Goal: Find contact information: Find contact information

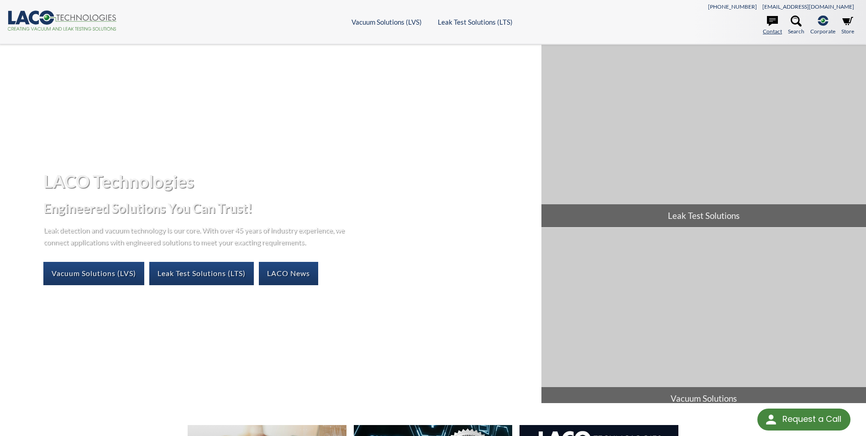
click at [683, 24] on icon at bounding box center [772, 21] width 11 height 11
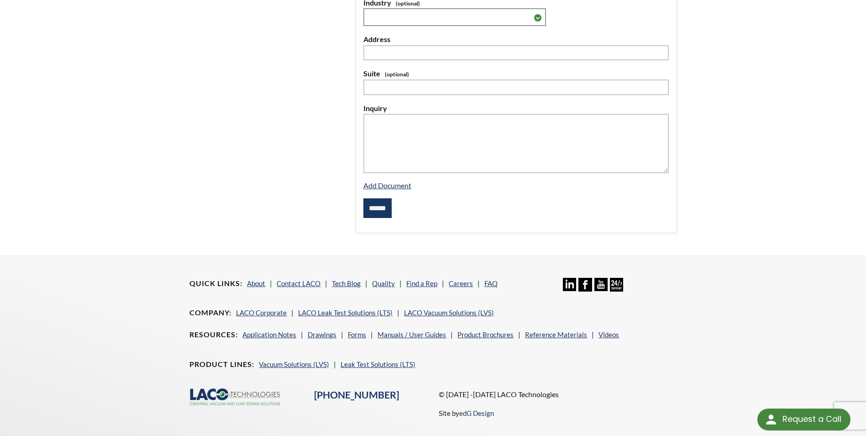
scroll to position [306, 0]
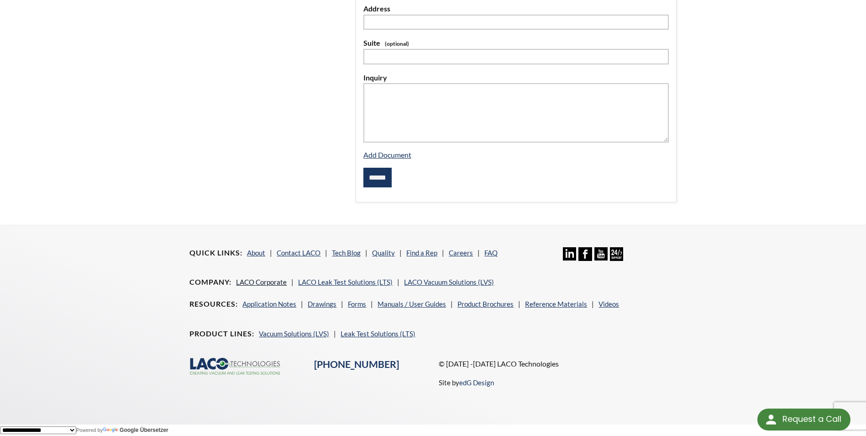
click at [273, 283] on link "LACO Corporate" at bounding box center [261, 282] width 51 height 8
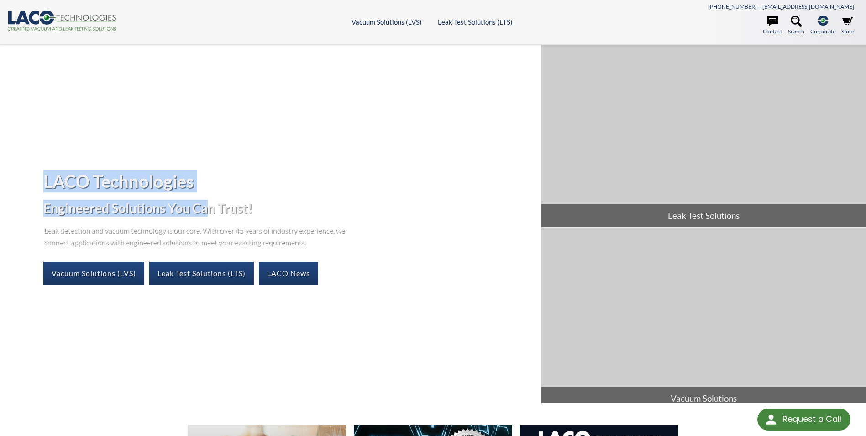
drag, startPoint x: 210, startPoint y: 193, endPoint x: 43, endPoint y: 180, distance: 167.2
click at [43, 180] on div "LACO Technologies Engineered Solutions You Can Trust! Leak detection and vacuum…" at bounding box center [271, 228] width 542 height 130
click at [227, 145] on div "LACO Technologies Engineered Solutions You Can Trust! Leak detection and vacuum…" at bounding box center [433, 224] width 866 height 358
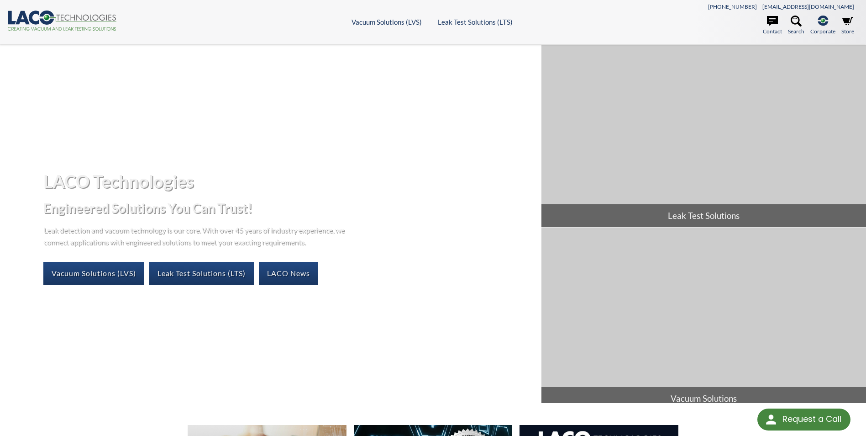
drag, startPoint x: 63, startPoint y: 12, endPoint x: 69, endPoint y: 20, distance: 10.4
click at [63, 13] on icon ".cls-1{fill:#193661;}.cls-2{fill:#58595b;}.cls-3{fill:url(#radial-gradient);}.c…" at bounding box center [62, 21] width 110 height 20
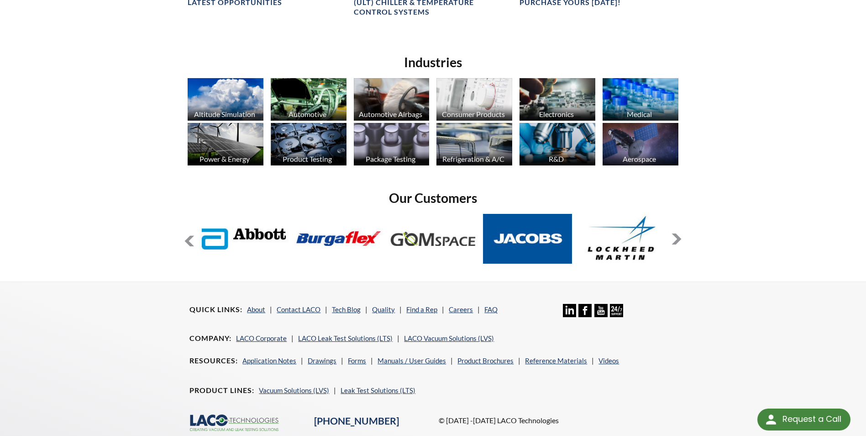
scroll to position [724, 0]
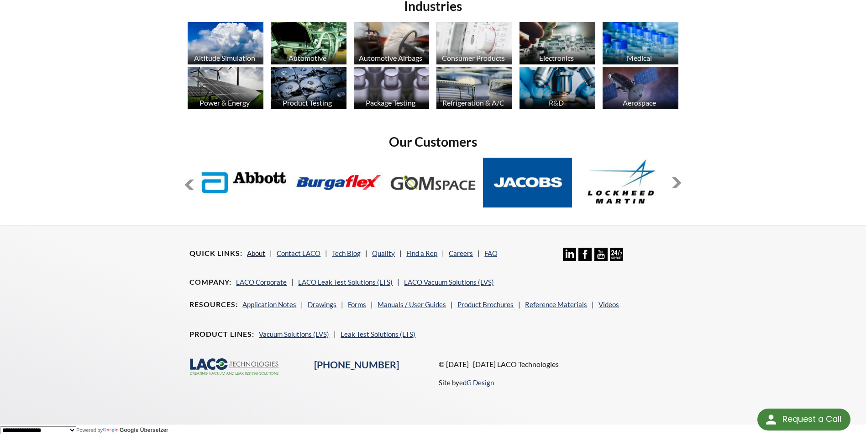
click at [259, 249] on link "About" at bounding box center [256, 253] width 18 height 8
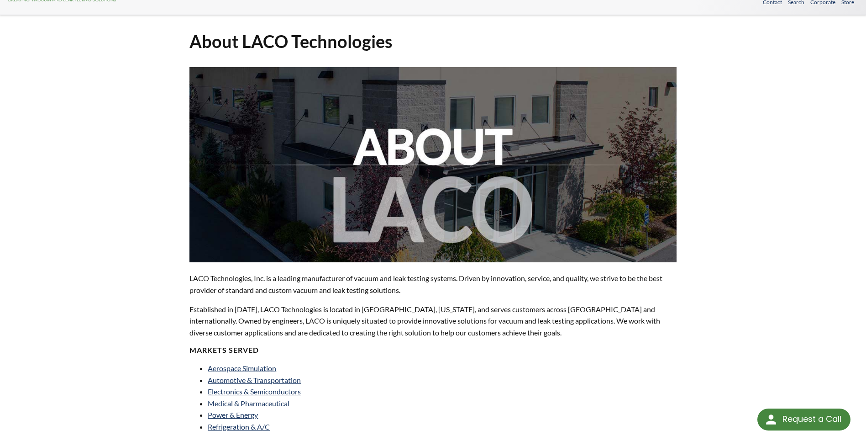
scroll to position [46, 0]
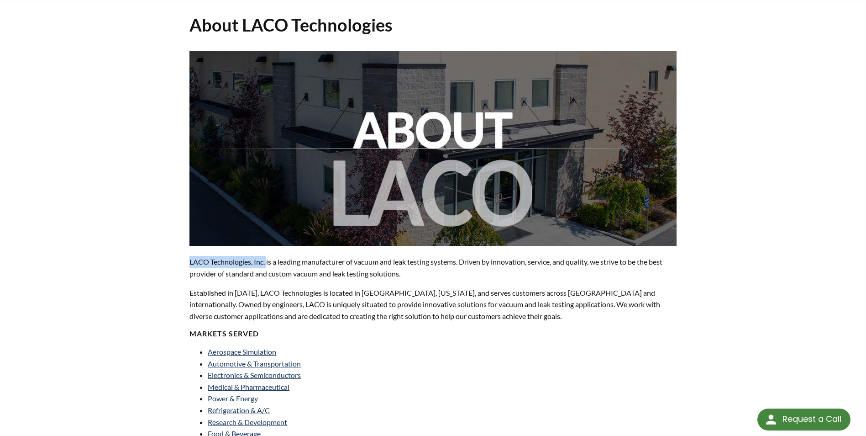
drag, startPoint x: 268, startPoint y: 262, endPoint x: 191, endPoint y: 260, distance: 77.2
click at [191, 260] on p "LACO Technologies, Inc. is a leading manufacturer of vacuum and leak testing sy…" at bounding box center [433, 267] width 487 height 23
copy p "LACO Technologies, Inc."
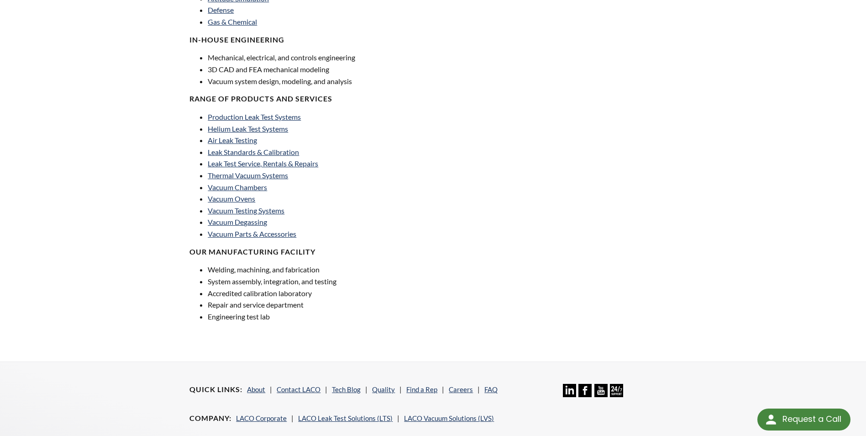
scroll to position [629, 0]
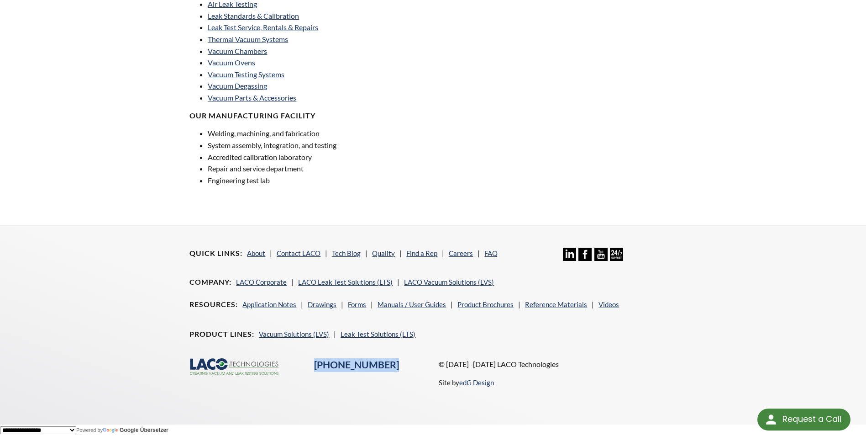
drag, startPoint x: 411, startPoint y: 362, endPoint x: 309, endPoint y: 363, distance: 101.8
click at [309, 363] on div "[PHONE_NUMBER]" at bounding box center [371, 365] width 125 height 14
copy link "[PHONE_NUMBER]"
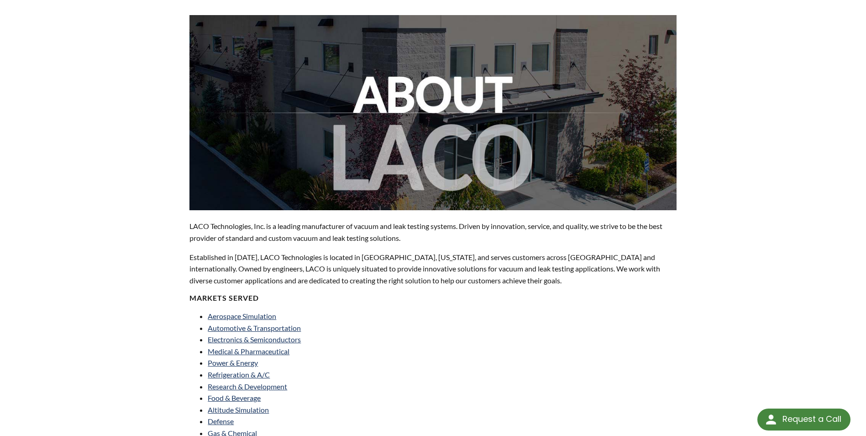
scroll to position [0, 0]
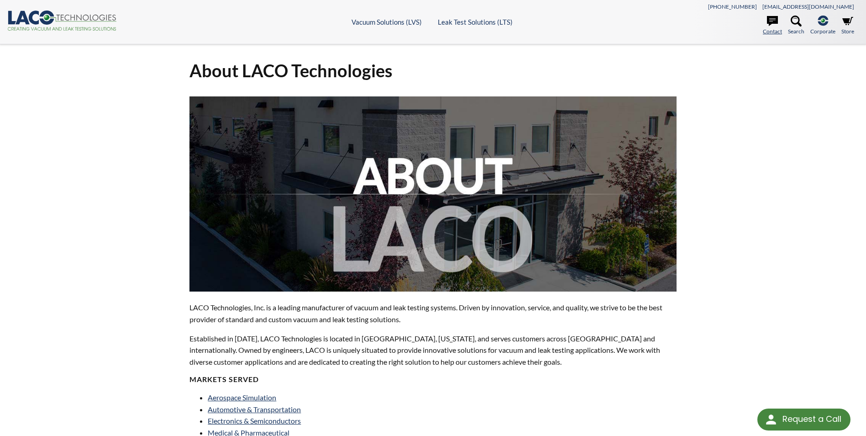
click at [775, 23] on icon at bounding box center [772, 21] width 11 height 10
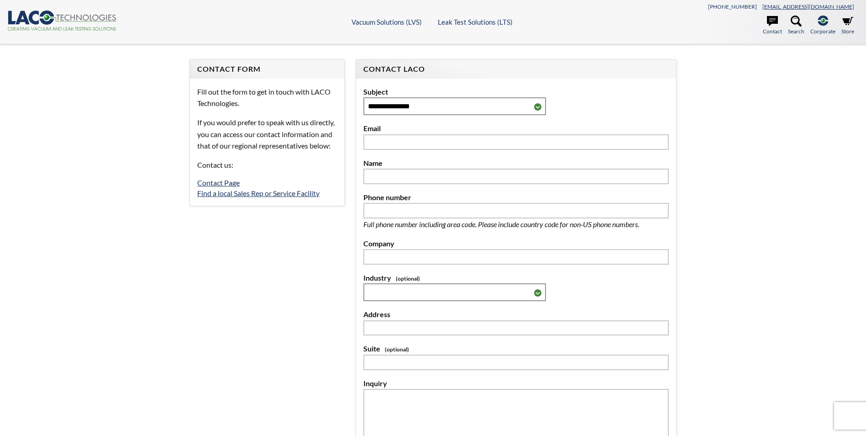
select select
drag, startPoint x: 861, startPoint y: 6, endPoint x: 808, endPoint y: 12, distance: 52.8
click at [808, 12] on header ".cls-1{fill:#193661;}.cls-2{fill:#58595b;}.cls-3{fill:url(#radial-gradient);}.c…" at bounding box center [433, 22] width 866 height 44
copy link "[EMAIL_ADDRESS][DOMAIN_NAME]"
click at [64, 17] on icon ".cls-1{fill:#193661;}.cls-2{fill:#58595b;}.cls-3{fill:url(#radial-gradient);}.c…" at bounding box center [62, 21] width 110 height 20
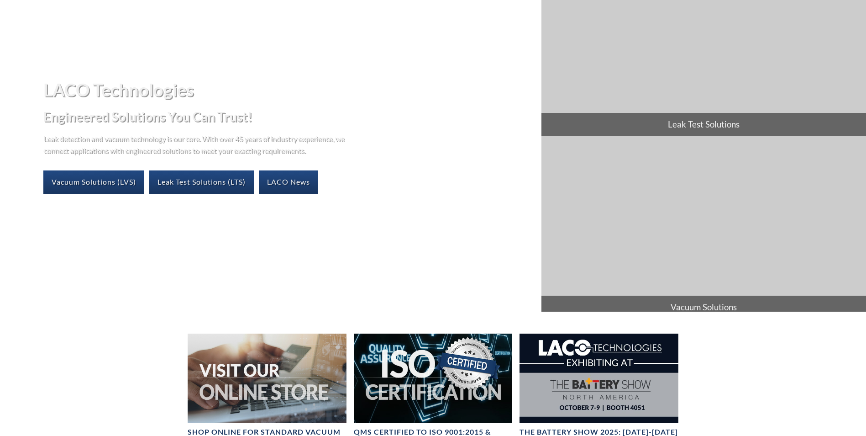
select select
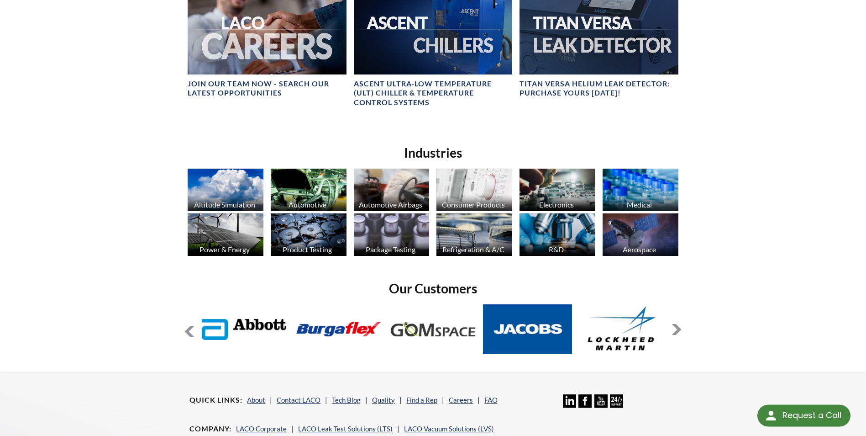
scroll to position [594, 0]
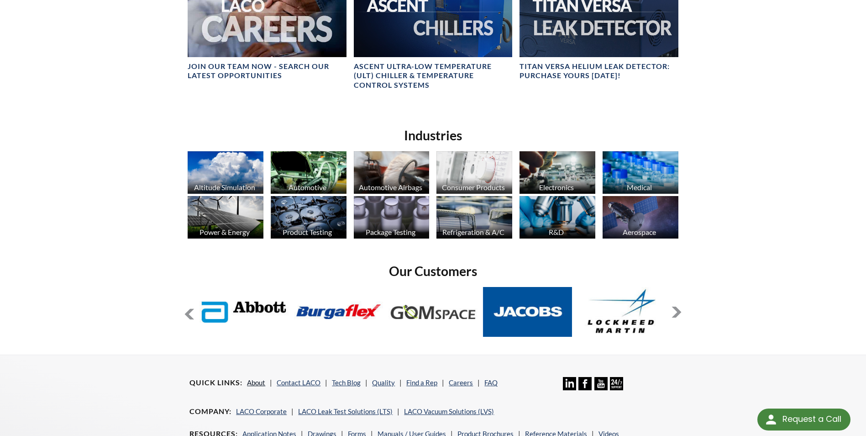
click at [257, 381] on link "About" at bounding box center [256, 382] width 18 height 8
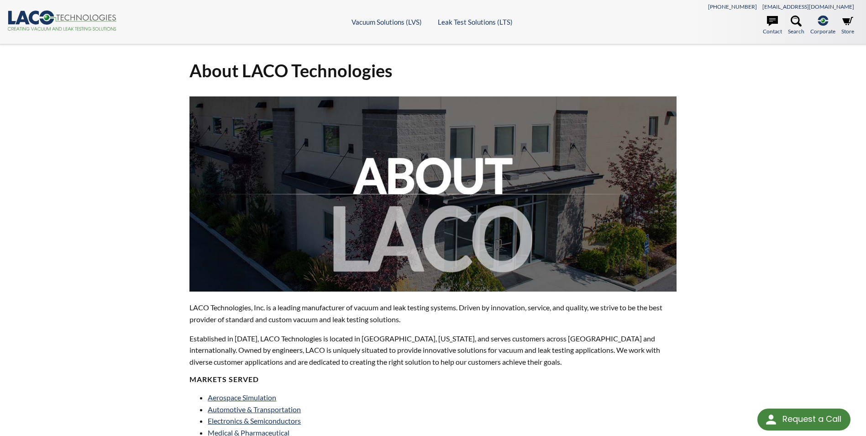
click at [268, 306] on p "LACO Technologies, Inc. is a leading manufacturer of vacuum and leak testing sy…" at bounding box center [433, 312] width 487 height 23
drag, startPoint x: 267, startPoint y: 307, endPoint x: 190, endPoint y: 308, distance: 76.7
click at [190, 308] on p "LACO Technologies, Inc. is a leading manufacturer of vacuum and leak testing sy…" at bounding box center [433, 312] width 487 height 23
copy p "LACO Technologies, Inc."
click at [774, 26] on icon at bounding box center [772, 21] width 11 height 11
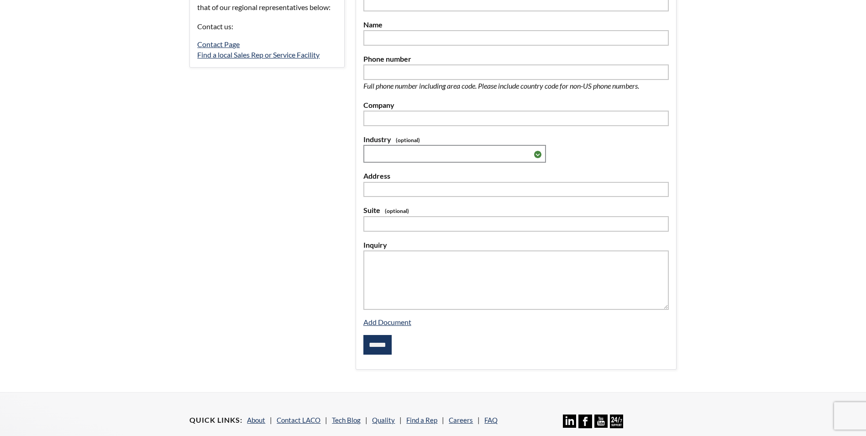
scroll to position [228, 0]
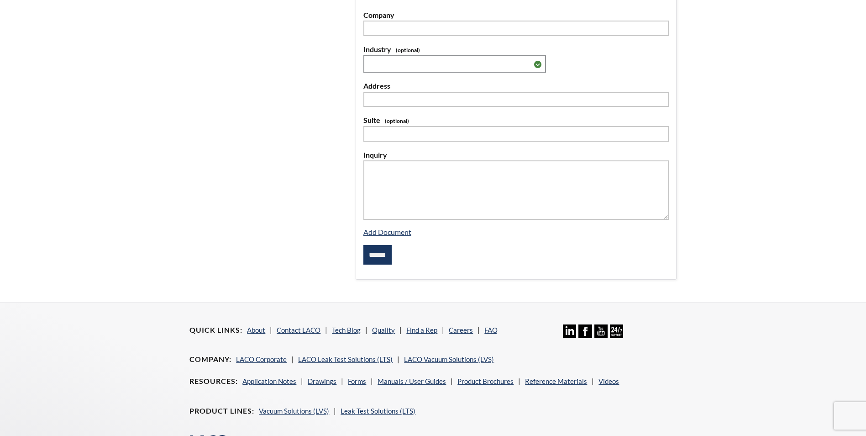
select select
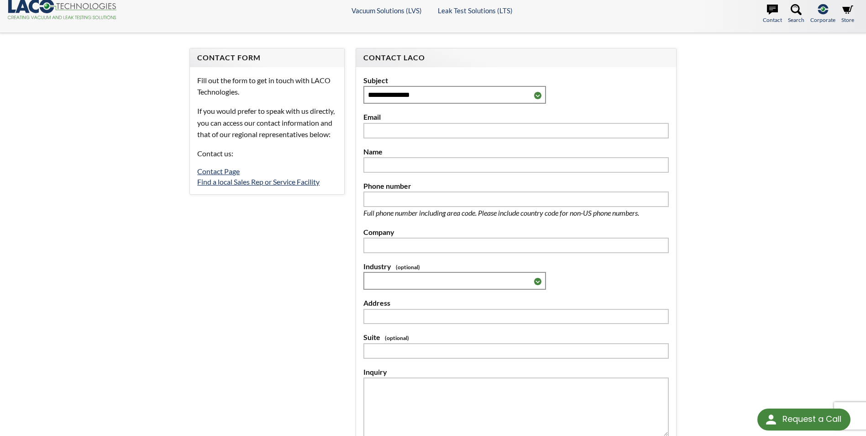
scroll to position [0, 0]
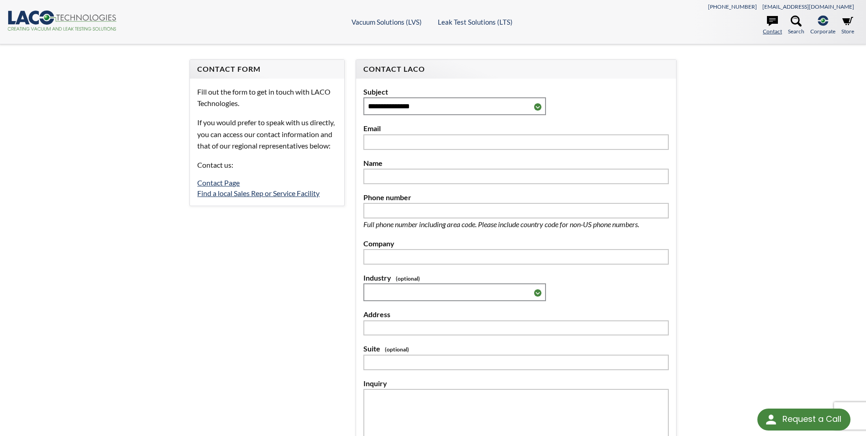
click at [771, 19] on icon at bounding box center [772, 21] width 11 height 11
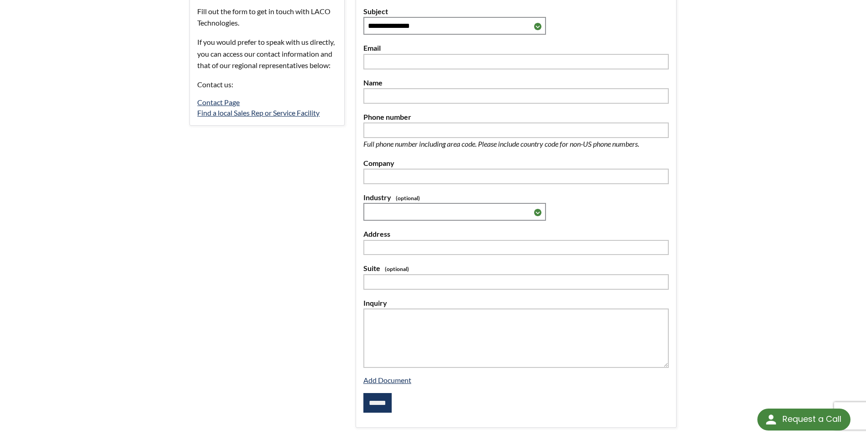
scroll to position [78, 0]
